Goal: Task Accomplishment & Management: Manage account settings

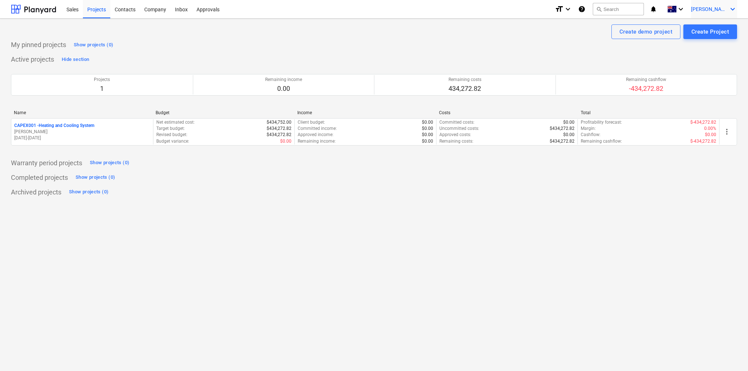
click at [728, 8] on icon "keyboard_arrow_down" at bounding box center [732, 9] width 9 height 9
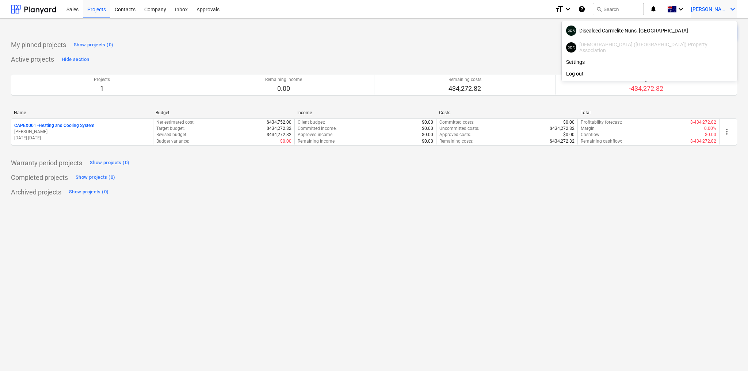
click at [252, 76] on div at bounding box center [374, 185] width 748 height 371
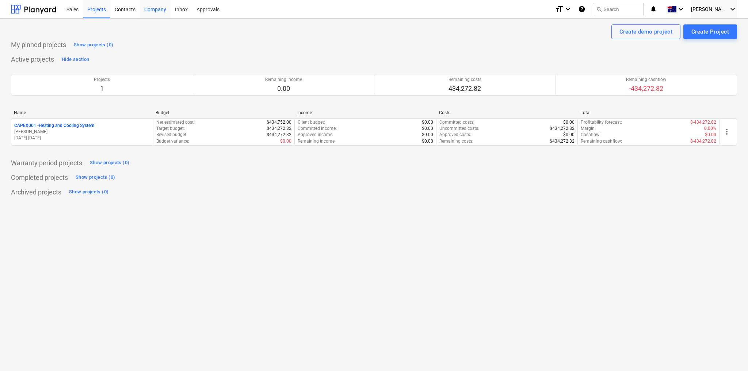
click at [150, 9] on div "Company" at bounding box center [155, 9] width 31 height 19
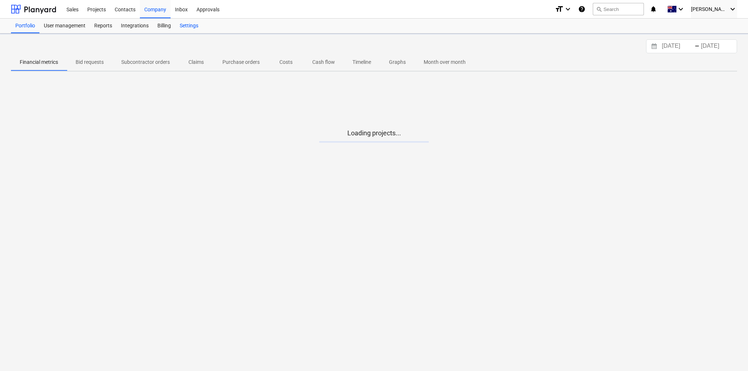
click at [193, 26] on div "Settings" at bounding box center [188, 26] width 27 height 15
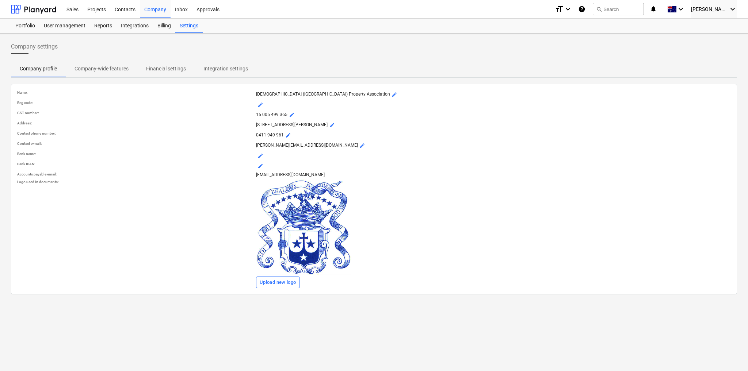
click at [114, 71] on p "Company-wide features" at bounding box center [101, 69] width 54 height 8
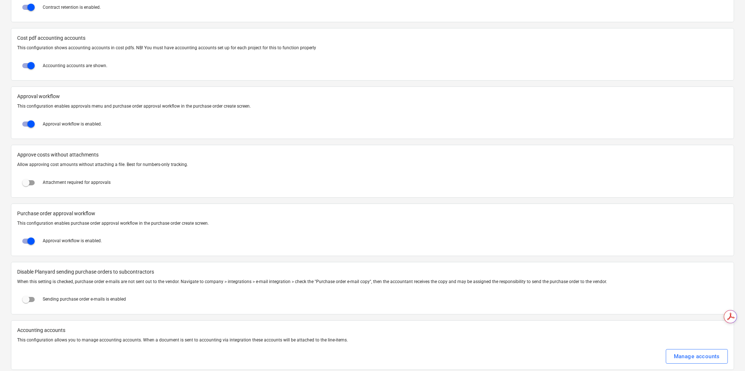
scroll to position [818, 0]
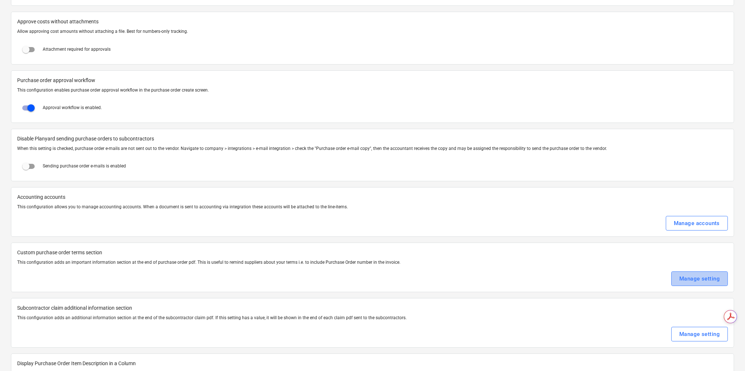
click at [709, 274] on div "Manage setting" at bounding box center [699, 278] width 41 height 9
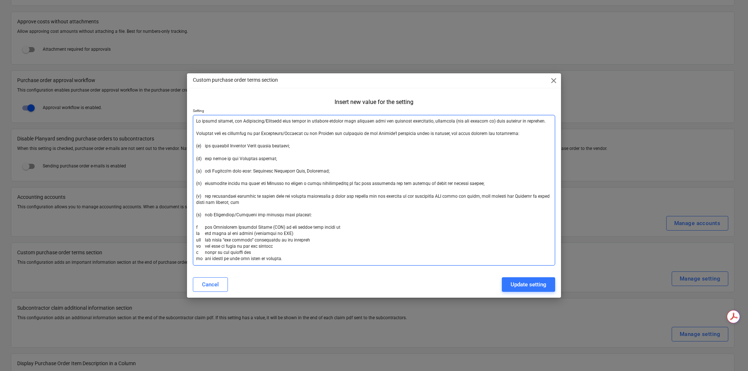
drag, startPoint x: 286, startPoint y: 134, endPoint x: 265, endPoint y: 135, distance: 21.6
click at [265, 135] on textarea at bounding box center [374, 190] width 362 height 151
type textarea "x"
type textarea "Lo ipsumd sitamet, con Adipiscing/Elitsedd eius tempor in utlabore etdolor magn…"
drag, startPoint x: 264, startPoint y: 122, endPoint x: 241, endPoint y: 123, distance: 22.6
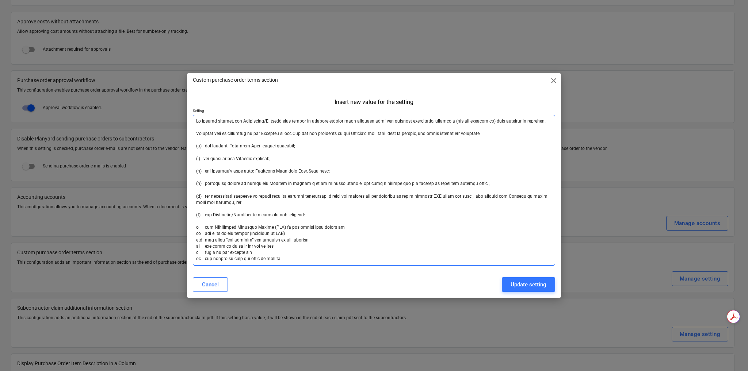
click at [241, 123] on textarea at bounding box center [374, 190] width 362 height 151
type textarea "x"
type textarea "Lo ipsumd sitamet, con Adipisci elit seddoe te incididu utlabor etdo magnaali e…"
click at [364, 168] on textarea at bounding box center [374, 190] width 362 height 151
click at [246, 215] on textarea at bounding box center [374, 190] width 362 height 151
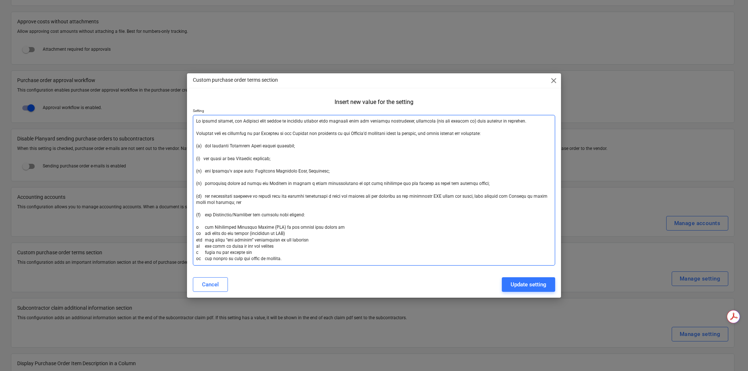
drag, startPoint x: 251, startPoint y: 216, endPoint x: 212, endPoint y: 215, distance: 38.7
click at [212, 215] on textarea at bounding box center [374, 190] width 362 height 151
type textarea "x"
click at [391, 221] on textarea at bounding box center [374, 190] width 362 height 151
type textarea "Lo ipsumd sitamet, con Adipisci elit seddoe te incididu utlabor etdo magnaali e…"
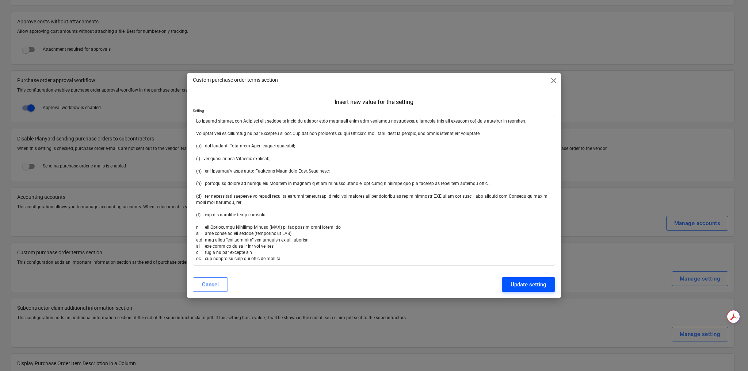
click at [536, 284] on div "Update setting" at bounding box center [528, 284] width 36 height 9
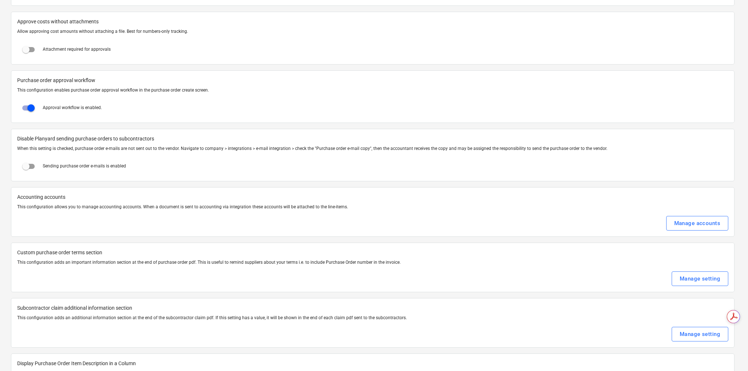
type textarea "x"
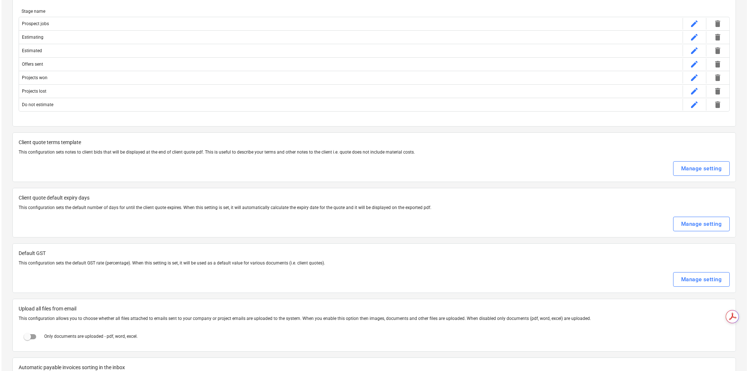
scroll to position [0, 0]
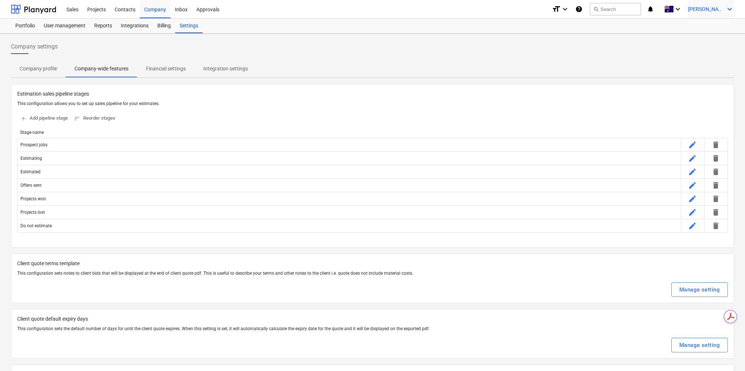
click at [722, 6] on span "[PERSON_NAME]" at bounding box center [706, 9] width 37 height 6
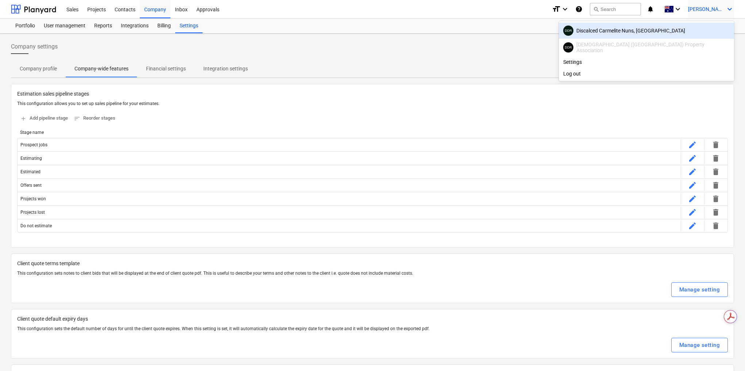
click at [678, 30] on div "DDR Discalced Carmelite Nuns, [GEOGRAPHIC_DATA]" at bounding box center [646, 31] width 166 height 10
